Goal: Book appointment/travel/reservation

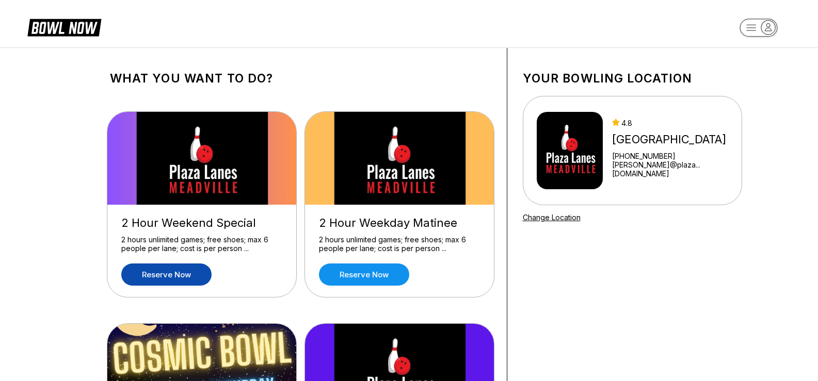
click at [157, 271] on link "Reserve now" at bounding box center [166, 275] width 90 height 22
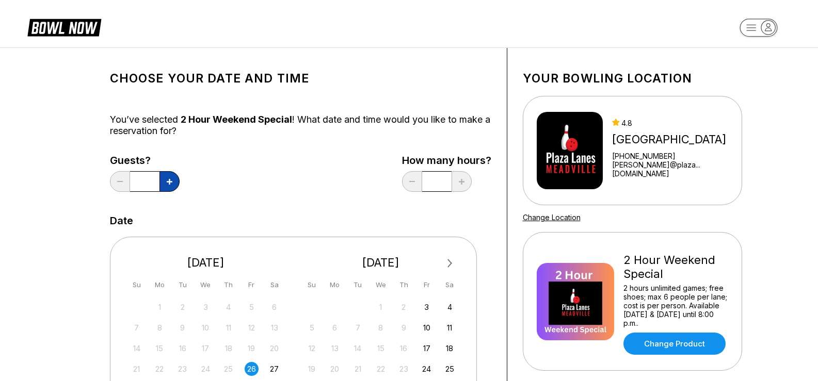
click at [174, 181] on button at bounding box center [169, 181] width 20 height 21
type input "*"
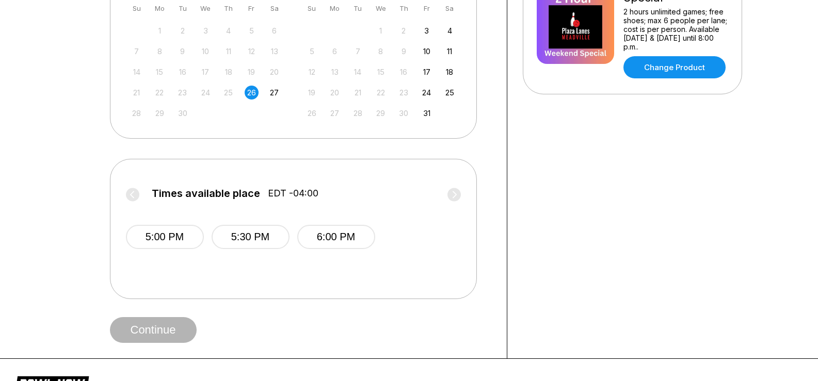
scroll to position [310, 0]
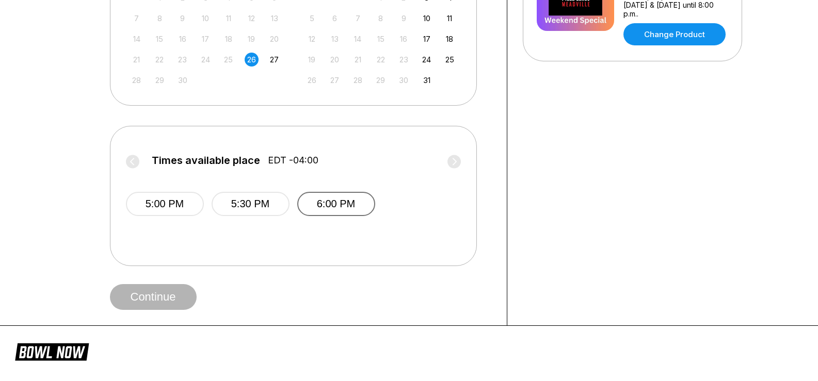
click at [315, 210] on button "6:00 PM" at bounding box center [336, 204] width 78 height 24
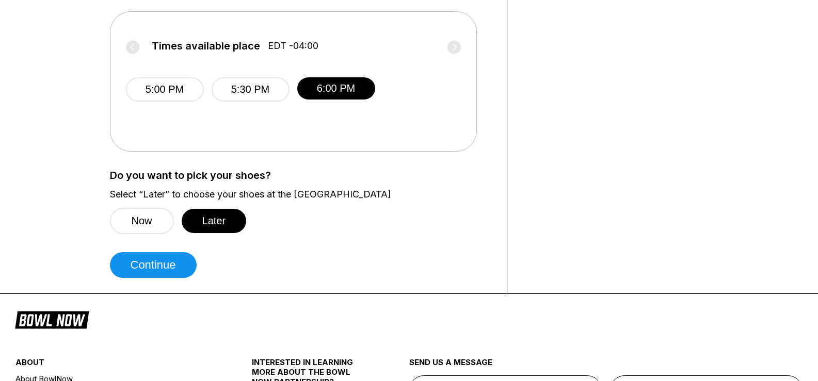
scroll to position [516, 0]
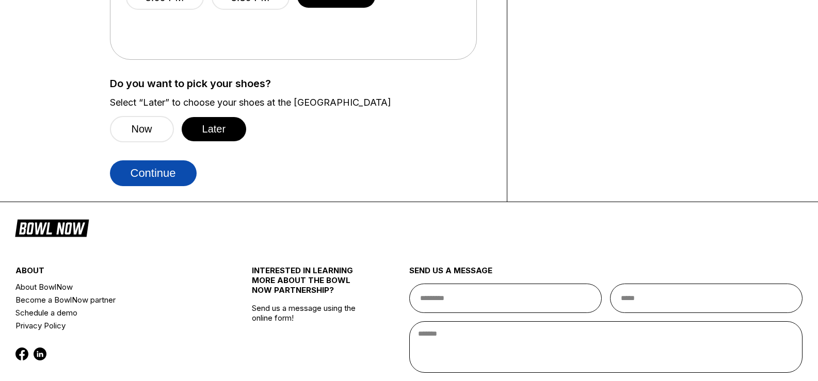
click at [158, 172] on button "Continue" at bounding box center [153, 174] width 87 height 26
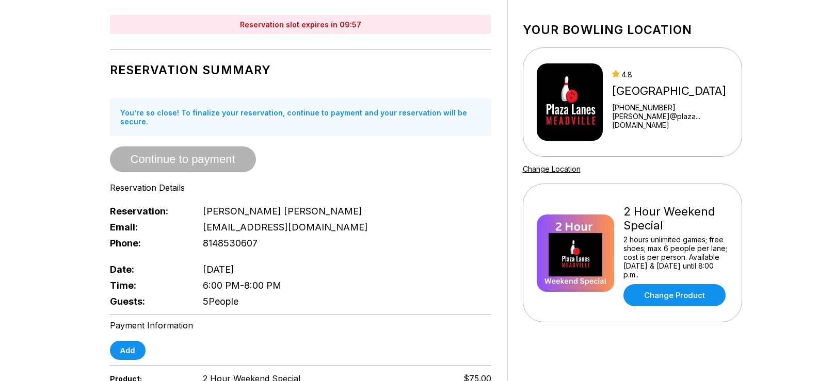
scroll to position [103, 0]
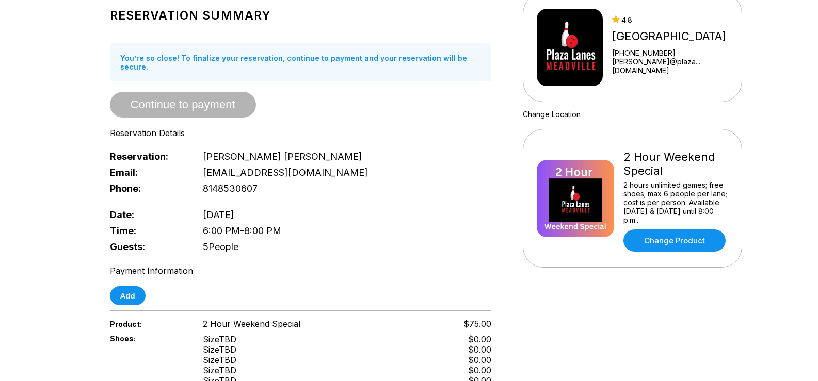
click at [232, 100] on span "Continue to payment" at bounding box center [183, 105] width 146 height 10
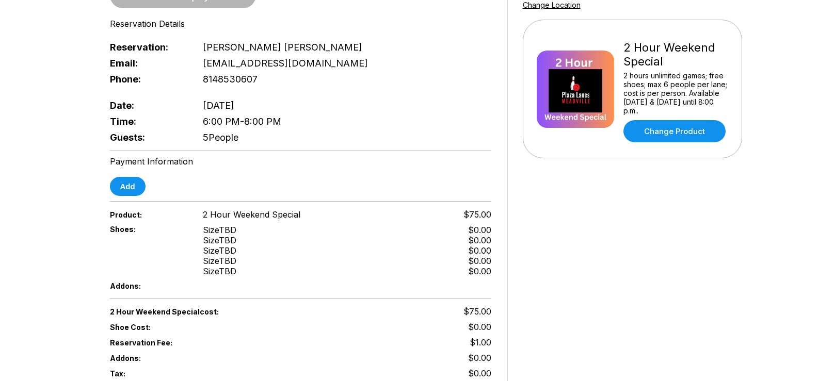
scroll to position [206, 0]
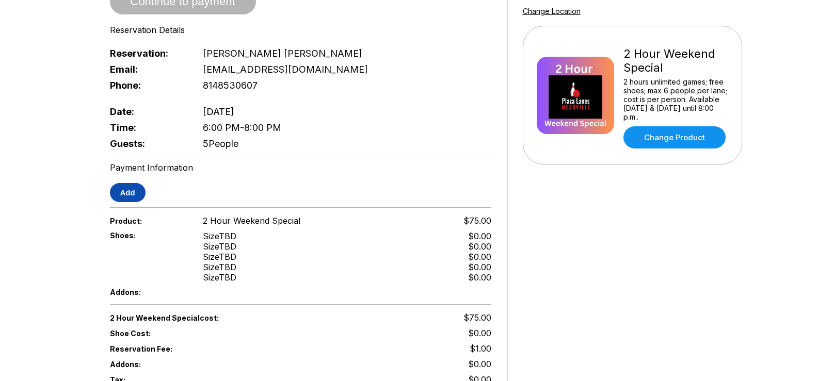
click at [139, 184] on button "Add" at bounding box center [128, 192] width 36 height 19
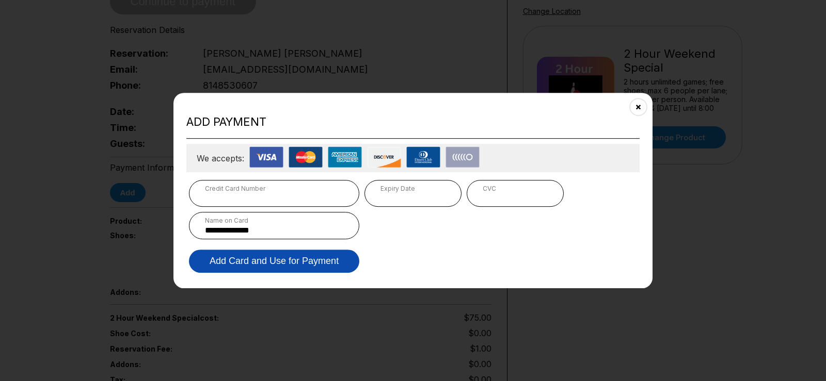
type input "**********"
click at [330, 266] on button "Add Card and Use for Payment" at bounding box center [274, 261] width 170 height 23
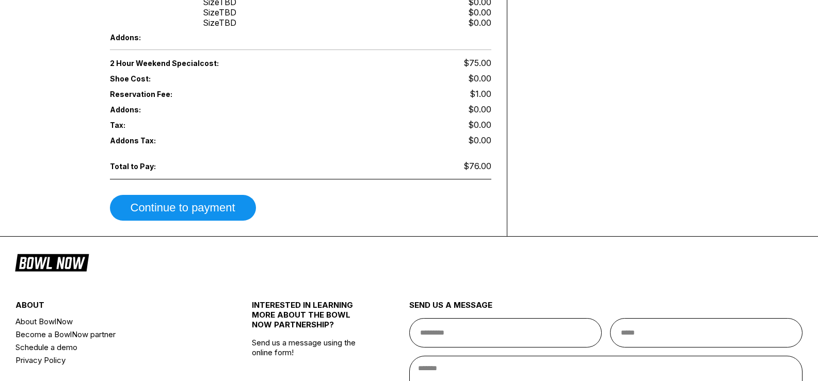
scroll to position [465, 0]
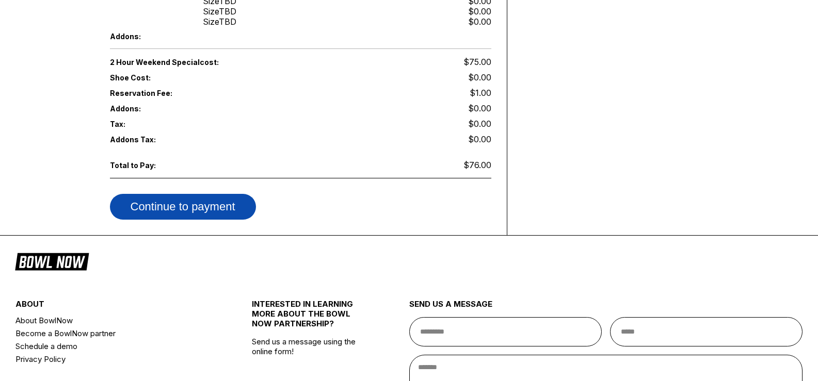
click at [176, 194] on button "Continue to payment" at bounding box center [183, 207] width 146 height 26
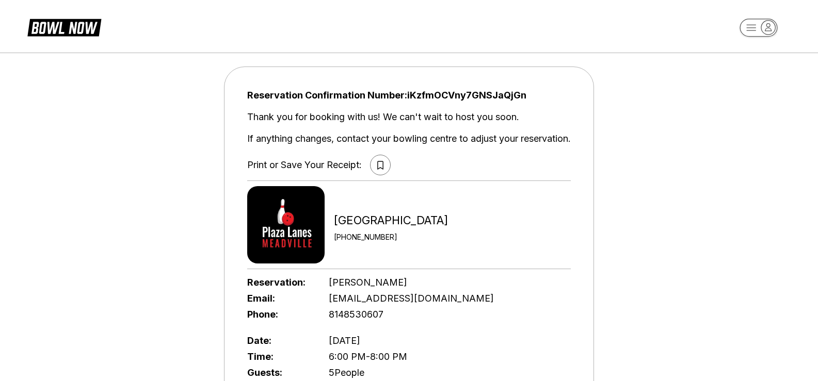
click at [381, 166] on icon at bounding box center [380, 165] width 6 height 8
